Goal: Task Accomplishment & Management: Complete application form

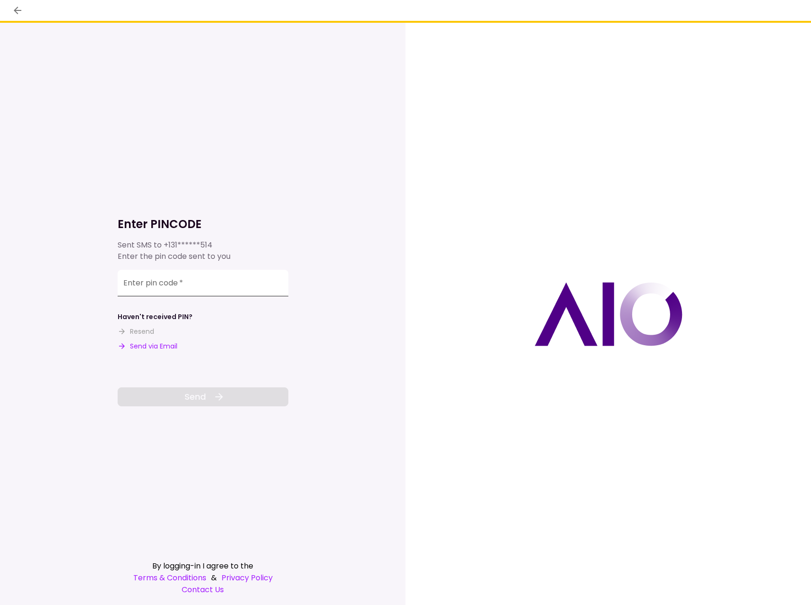
click at [152, 288] on input "Enter pin code   *" at bounding box center [203, 283] width 171 height 27
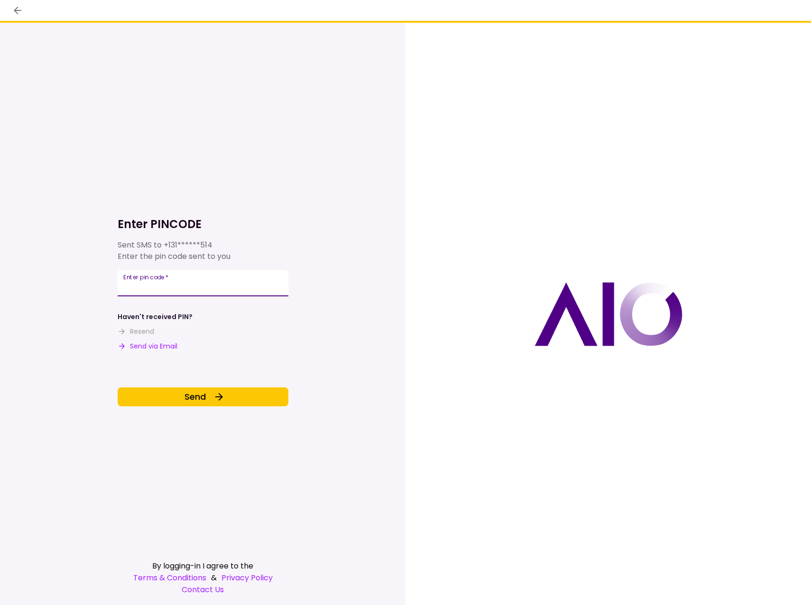
type input "******"
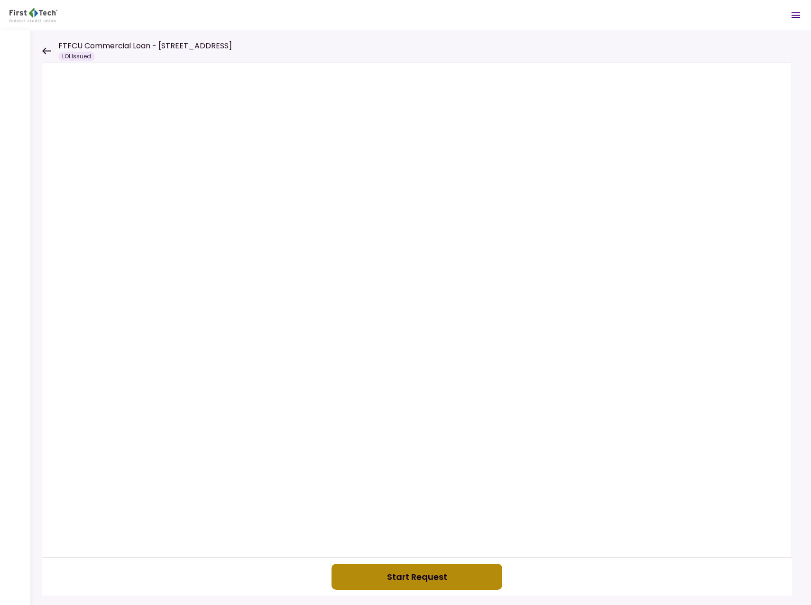
click at [430, 576] on button "Start Request" at bounding box center [416, 577] width 171 height 26
click at [44, 46] on div "FTFCU Commercial Loan - [STREET_ADDRESS] LOI Issued" at bounding box center [137, 50] width 190 height 21
click at [44, 48] on icon at bounding box center [46, 50] width 9 height 7
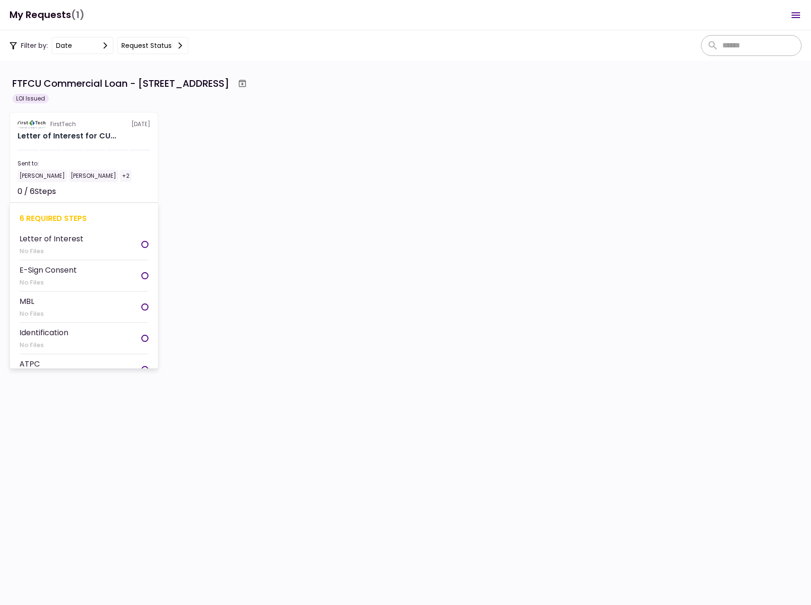
click at [35, 331] on div "Identification" at bounding box center [43, 333] width 49 height 12
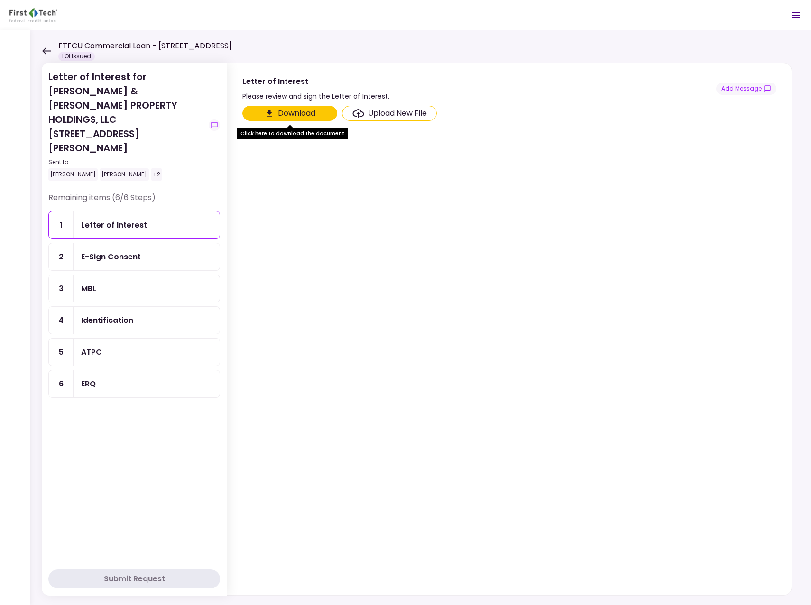
click at [114, 251] on div "E-Sign Consent" at bounding box center [111, 257] width 60 height 12
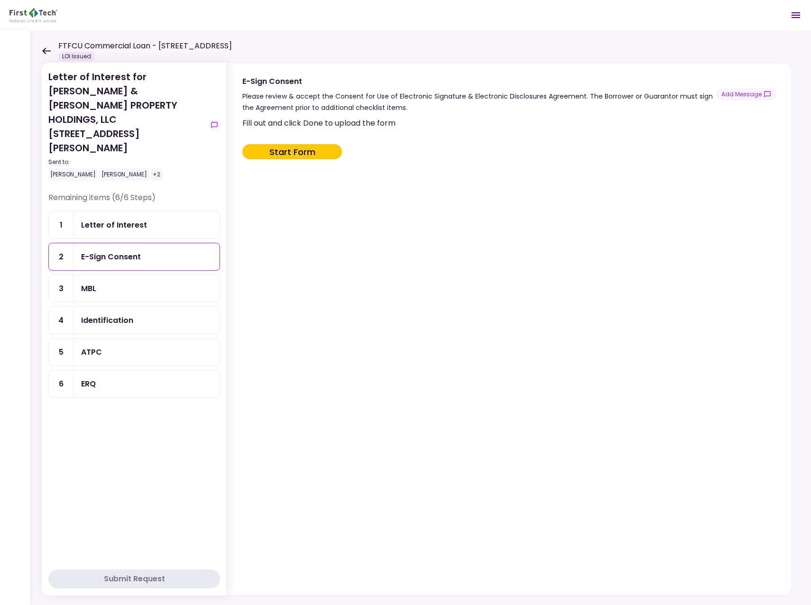
click at [111, 282] on div "MBL" at bounding box center [146, 288] width 131 height 12
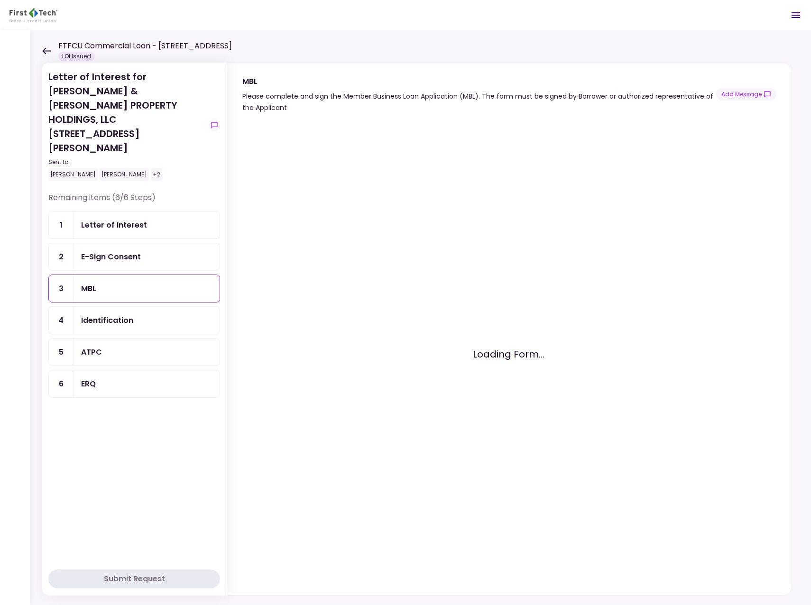
click at [110, 314] on div "Identification" at bounding box center [107, 320] width 52 height 12
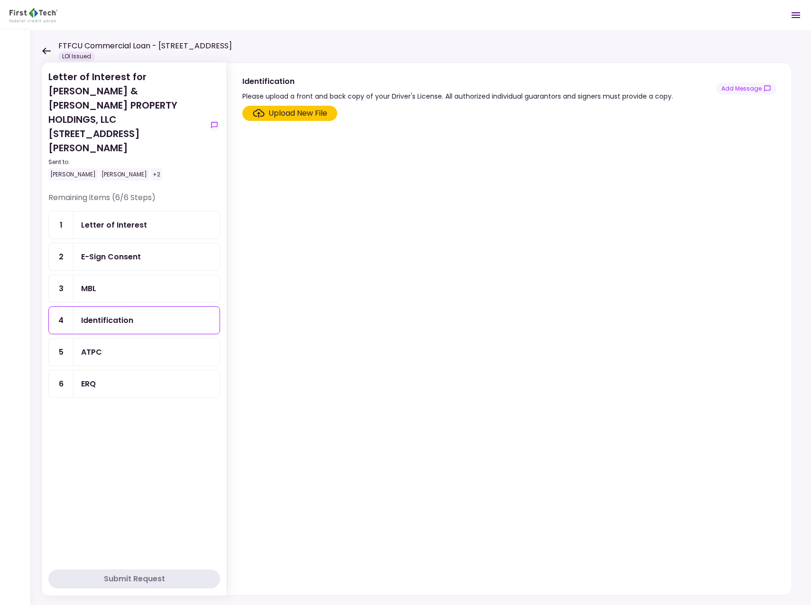
click at [104, 346] on div "ATPC" at bounding box center [146, 352] width 131 height 12
click at [105, 378] on div "ERQ" at bounding box center [146, 384] width 131 height 12
